Goal: Find specific page/section: Find specific page/section

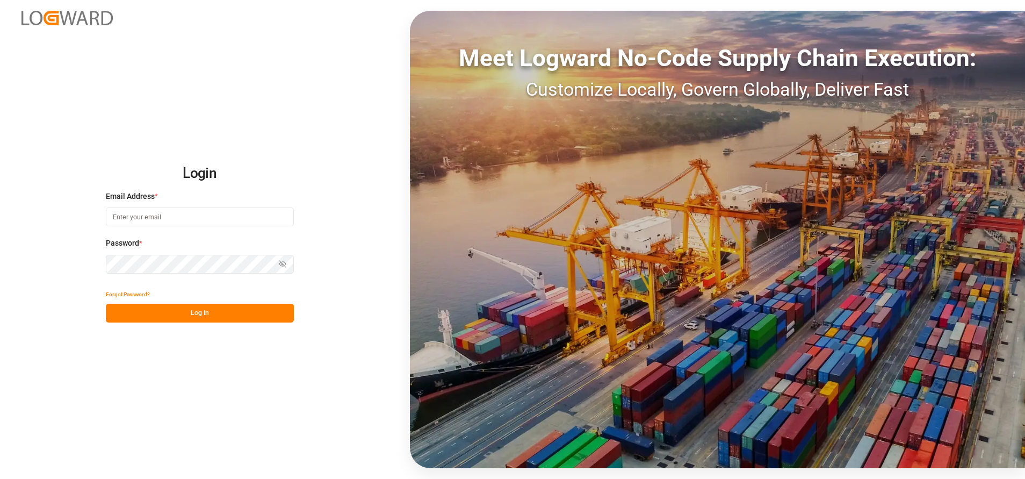
type input "[PERSON_NAME][EMAIL_ADDRESS][PERSON_NAME][DOMAIN_NAME]"
click at [268, 312] on button "Log In" at bounding box center [200, 313] width 188 height 19
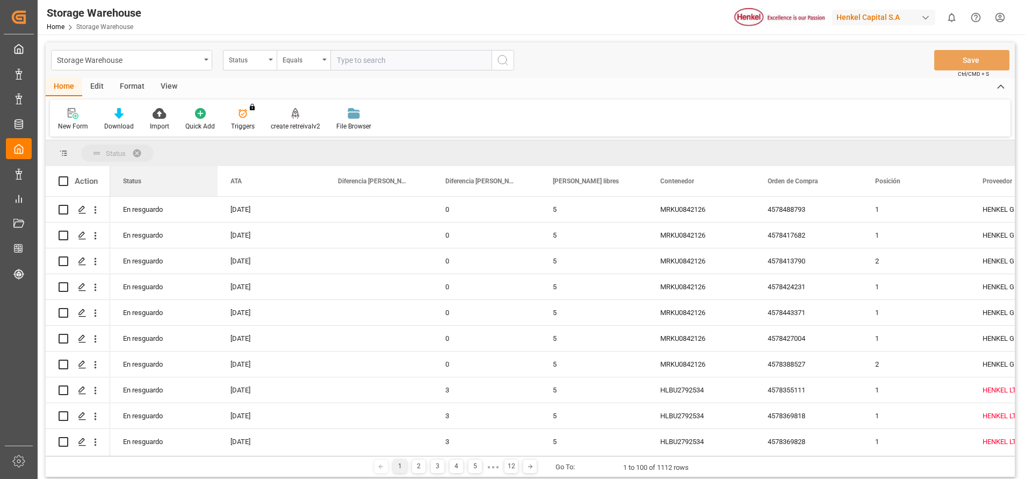
drag, startPoint x: 133, startPoint y: 182, endPoint x: 226, endPoint y: 149, distance: 98.1
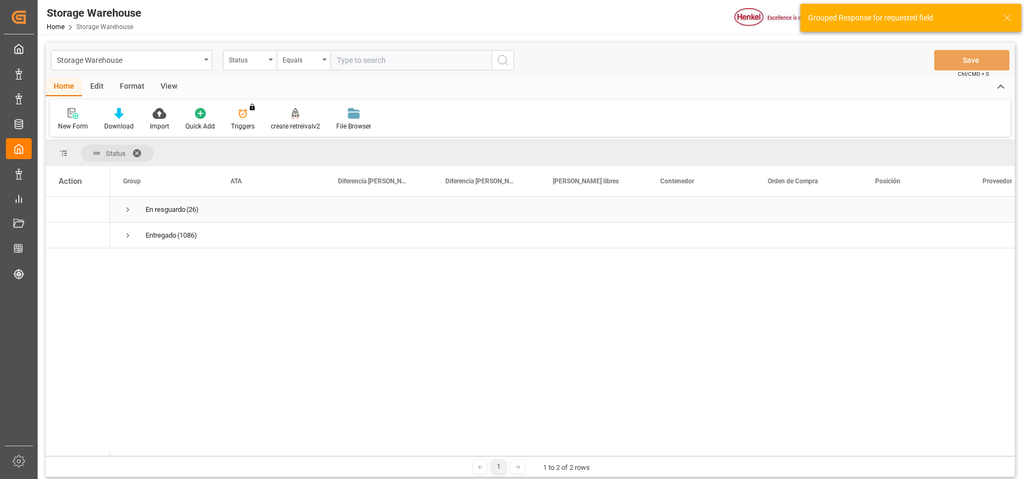
click at [127, 208] on span "Press SPACE to select this row." at bounding box center [128, 210] width 10 height 10
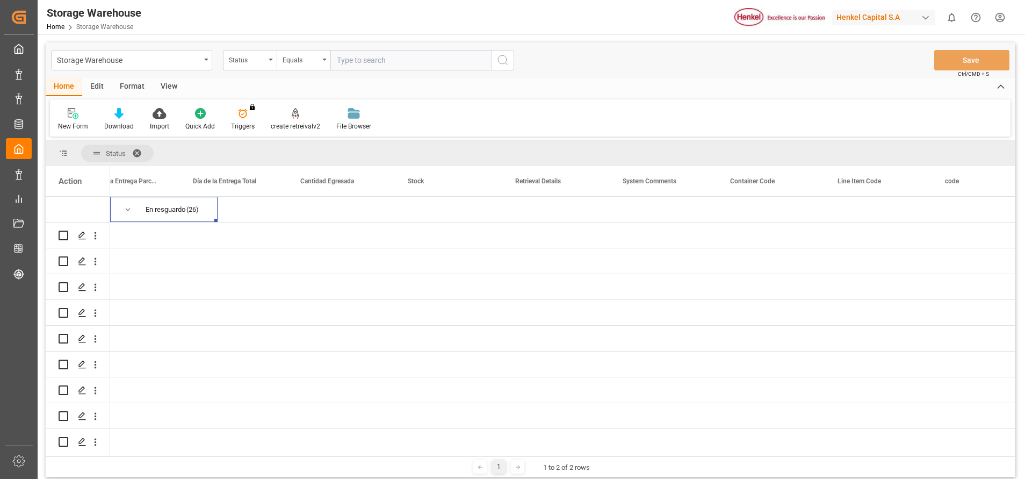
scroll to position [0, 2937]
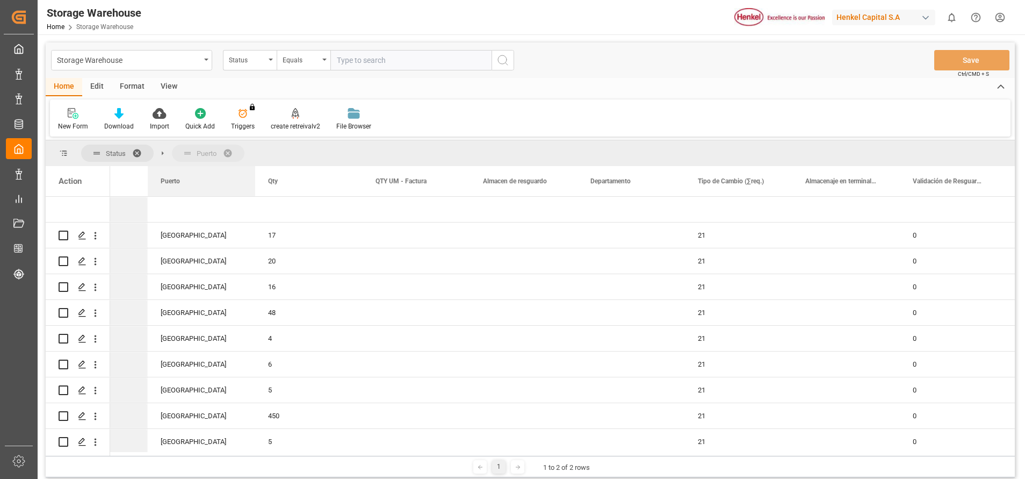
drag, startPoint x: 398, startPoint y: 184, endPoint x: 249, endPoint y: 161, distance: 150.7
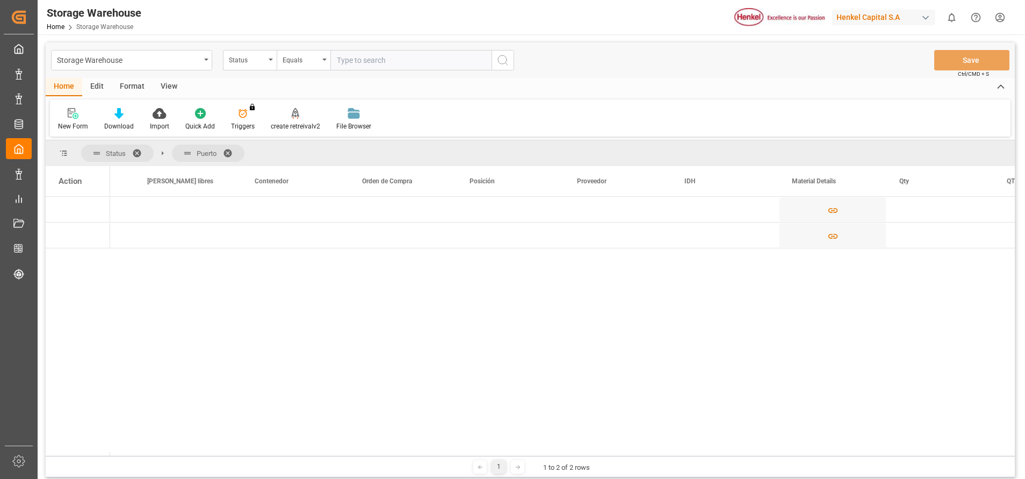
drag, startPoint x: 280, startPoint y: 452, endPoint x: 141, endPoint y: 436, distance: 139.5
click at [141, 436] on div "Action IDH Material Details Qty" at bounding box center [531, 311] width 970 height 290
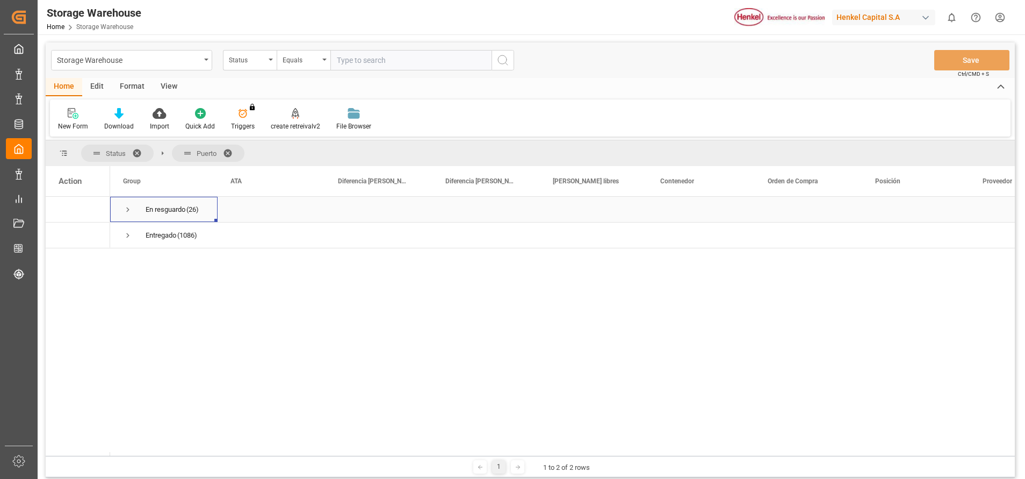
click at [127, 209] on span "Press SPACE to select this row." at bounding box center [128, 210] width 10 height 10
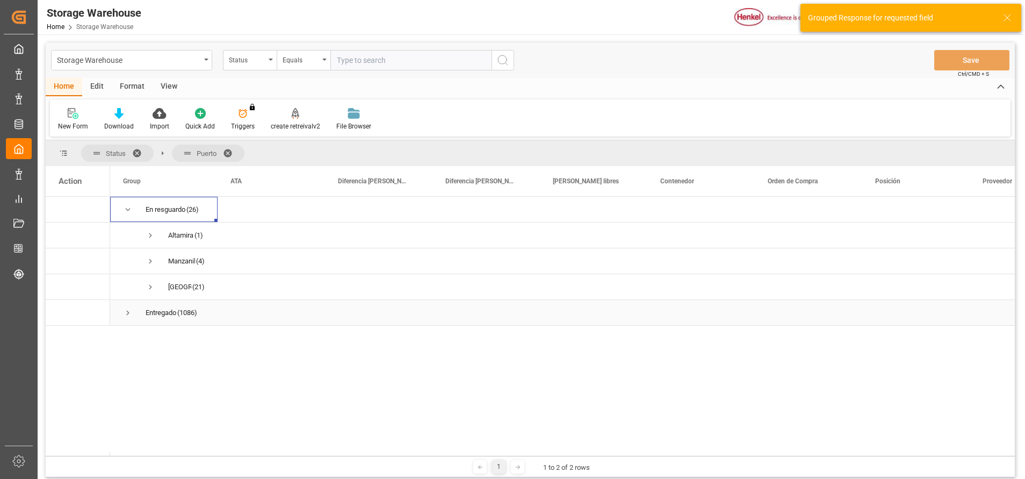
click at [129, 312] on span "Press SPACE to select this row." at bounding box center [128, 313] width 10 height 10
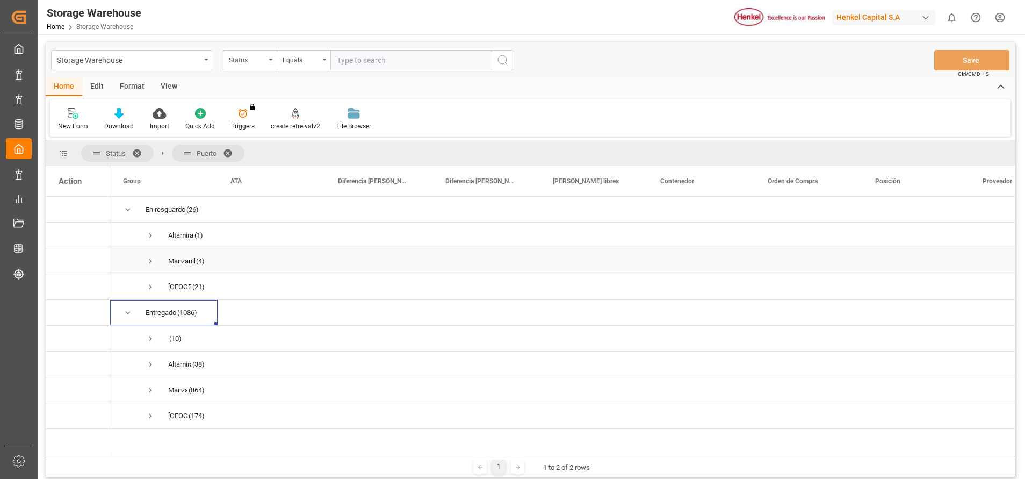
click at [214, 264] on div "Manzanillo (4)" at bounding box center [163, 260] width 107 height 25
click at [185, 261] on div "Manzanillo" at bounding box center [181, 261] width 27 height 25
click at [152, 263] on span "Press SPACE to select this row." at bounding box center [151, 261] width 10 height 10
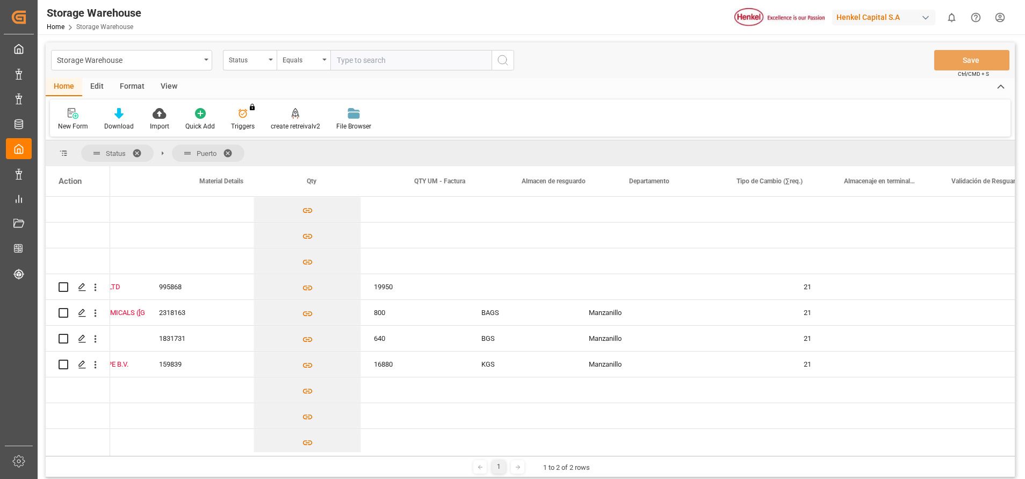
scroll to position [0, 1001]
